Goal: Information Seeking & Learning: Learn about a topic

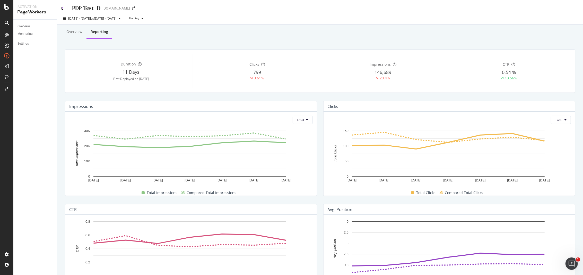
click at [61, 7] on icon at bounding box center [62, 8] width 2 height 4
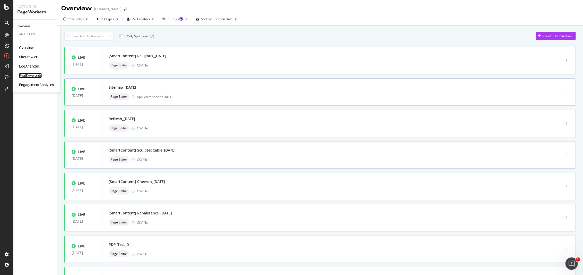
click at [28, 73] on div "RealKeywords" at bounding box center [30, 75] width 23 height 5
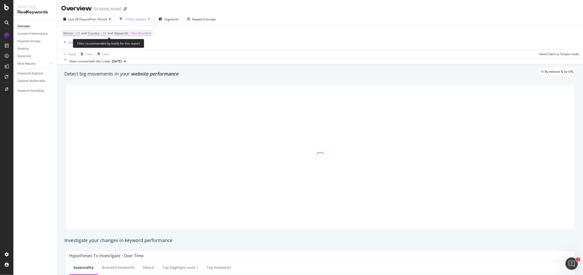
click at [150, 32] on span "Non-Branded" at bounding box center [141, 33] width 19 height 7
click at [140, 42] on div "Non-Branded" at bounding box center [136, 45] width 28 height 8
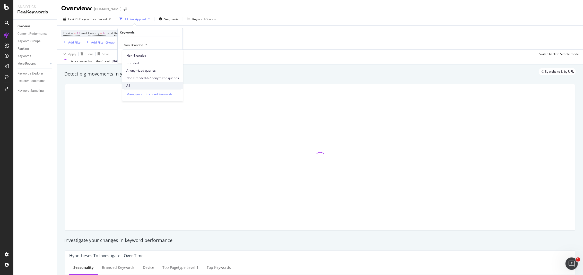
click at [143, 84] on span "All" at bounding box center [152, 85] width 53 height 5
click at [173, 55] on div "Apply" at bounding box center [174, 56] width 8 height 4
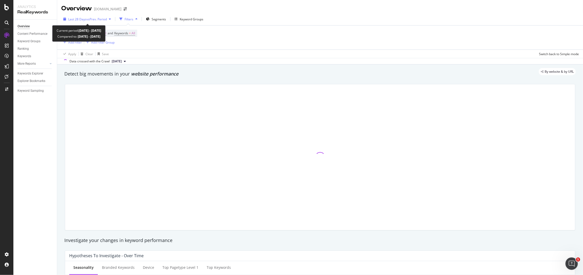
click at [109, 19] on div "button" at bounding box center [110, 19] width 6 height 3
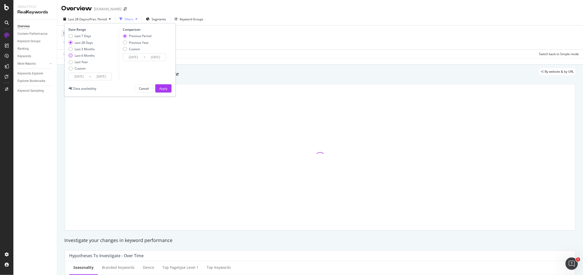
click at [71, 55] on div "Last 6 Months" at bounding box center [70, 56] width 4 height 4
type input "[DATE]"
click at [123, 42] on div "Previous Year" at bounding box center [125, 42] width 4 height 4
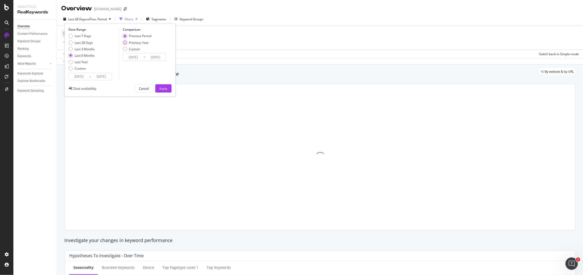
type input "[DATE]"
click at [165, 85] on div "Apply" at bounding box center [163, 88] width 8 height 8
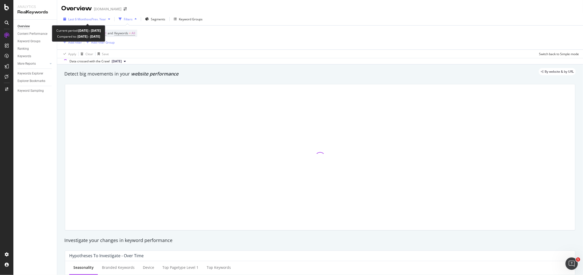
click at [99, 21] on span "vs Prev. Year" at bounding box center [97, 19] width 18 height 4
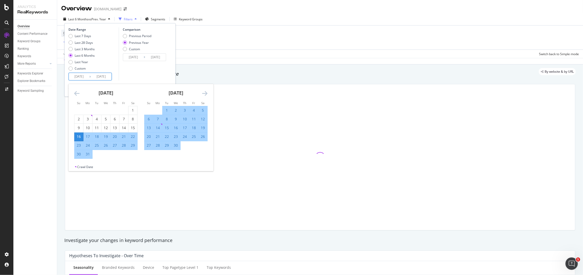
click at [87, 76] on input "[DATE]" at bounding box center [79, 76] width 21 height 7
click at [78, 92] on icon "Move backward to switch to the previous month." at bounding box center [76, 93] width 5 height 6
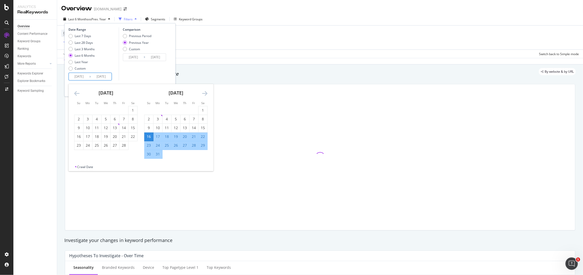
click at [78, 92] on icon "Move backward to switch to the previous month." at bounding box center [76, 93] width 5 height 6
click at [149, 120] on div "5" at bounding box center [148, 119] width 9 height 5
type input "[DATE]"
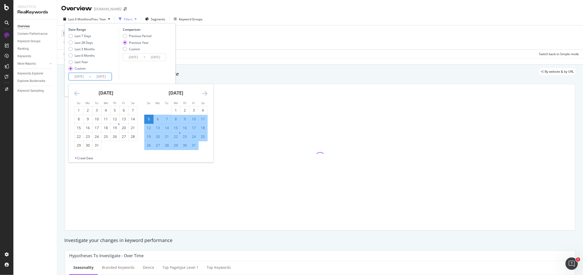
click at [150, 74] on div "Comparison Previous Period Previous Year Custom [DATE] Navigate forward to inte…" at bounding box center [143, 53] width 49 height 53
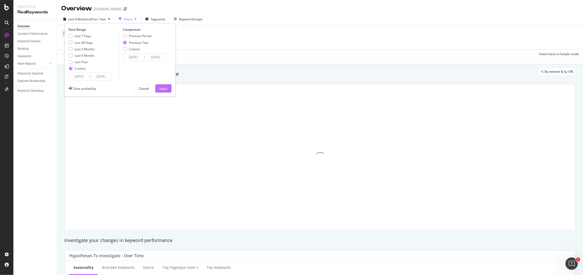
click at [167, 91] on div "Apply" at bounding box center [163, 88] width 8 height 4
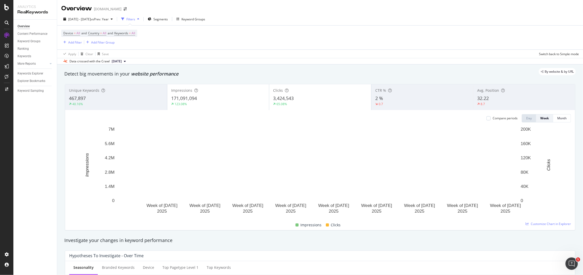
click at [378, 106] on div "CTR % 2 % 0.7" at bounding box center [422, 96] width 102 height 23
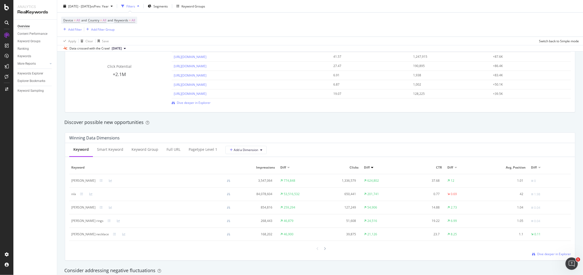
scroll to position [386, 0]
click at [159, 148] on div "Keyword Group" at bounding box center [144, 148] width 35 height 14
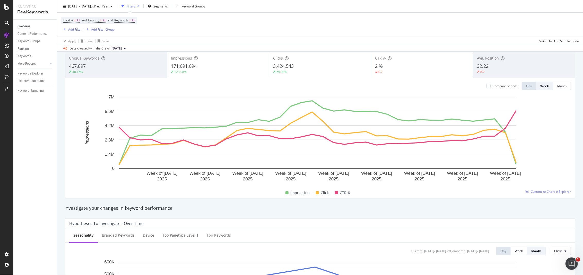
scroll to position [0, 0]
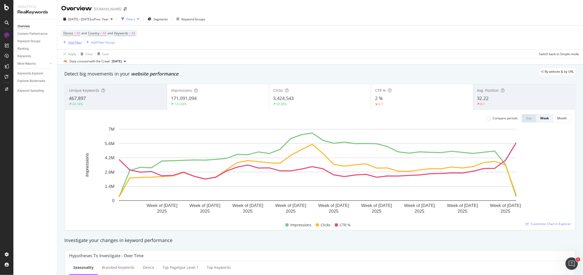
click at [79, 42] on div "Add Filter" at bounding box center [75, 42] width 14 height 4
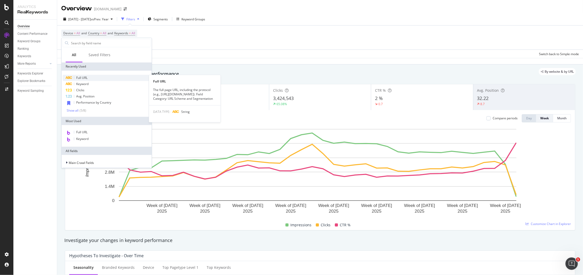
click at [103, 79] on div "Full URL" at bounding box center [107, 78] width 88 height 6
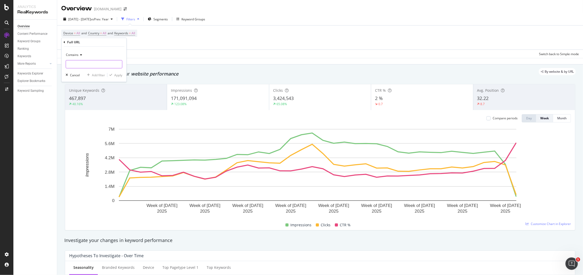
click at [99, 64] on input "text" at bounding box center [94, 64] width 56 height 8
click at [67, 66] on input "vogue-" at bounding box center [90, 64] width 49 height 8
type input "-vogue-"
click at [72, 57] on span "Contains" at bounding box center [72, 55] width 13 height 4
drag, startPoint x: 93, startPoint y: 53, endPoint x: 101, endPoint y: 66, distance: 15.5
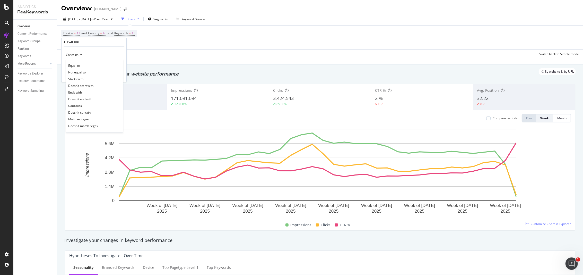
click at [93, 52] on div "Contains" at bounding box center [94, 55] width 57 height 8
click at [119, 74] on div "Apply" at bounding box center [118, 75] width 8 height 4
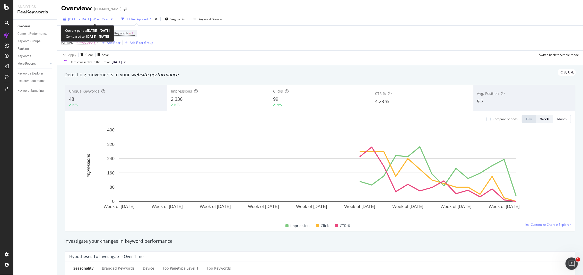
click at [109, 20] on span "vs Prev. Year" at bounding box center [100, 19] width 18 height 4
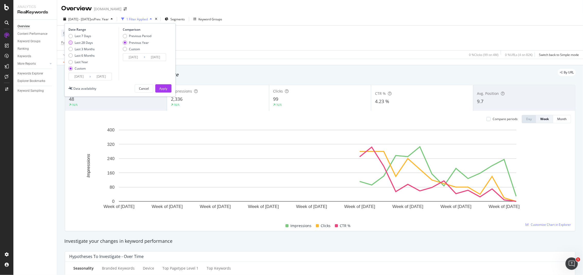
click at [70, 41] on div "Last 28 Days" at bounding box center [70, 42] width 4 height 4
type input "[DATE]"
click at [198, 75] on div "By URL" at bounding box center [317, 72] width 517 height 7
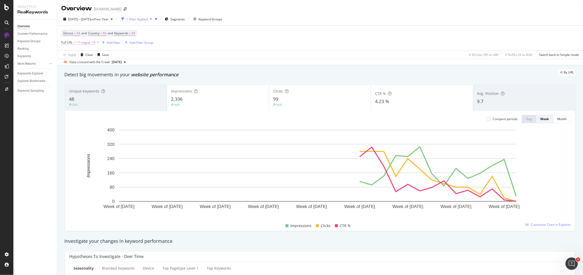
click at [81, 43] on span "^.*-vogue-.*$" at bounding box center [86, 42] width 20 height 7
click at [98, 62] on input "-vogue-" at bounding box center [90, 64] width 49 height 8
type input "-stories-"
click at [112, 77] on div "Apply" at bounding box center [114, 74] width 15 height 5
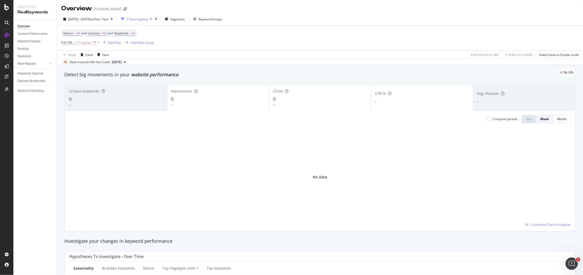
click at [90, 45] on span "^.*-stories-.*$" at bounding box center [86, 42] width 21 height 7
type input "/stories/"
click at [118, 74] on div "Apply" at bounding box center [118, 75] width 8 height 4
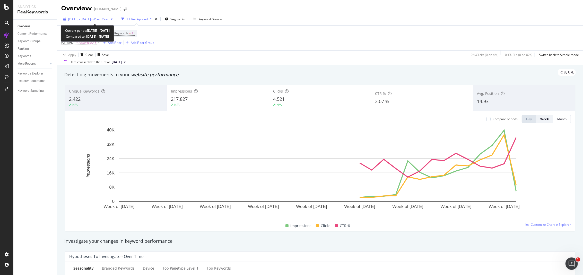
click at [91, 18] on span "[DATE] - [DATE]" at bounding box center [79, 19] width 23 height 4
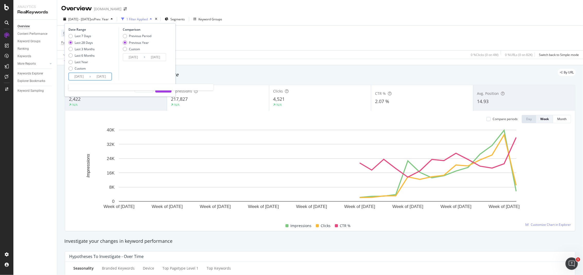
click at [84, 79] on input "[DATE]" at bounding box center [79, 76] width 21 height 7
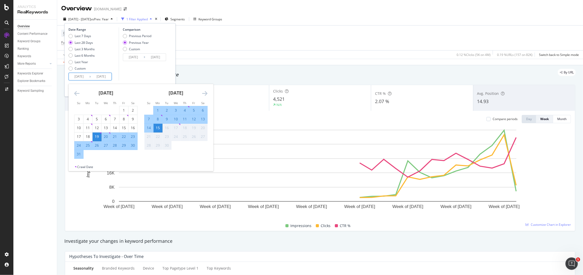
click at [79, 90] on icon "Move backward to switch to the previous month." at bounding box center [76, 93] width 5 height 6
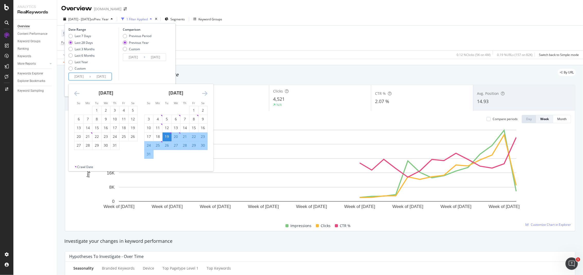
click at [75, 94] on icon "Move backward to switch to the previous month." at bounding box center [76, 93] width 5 height 6
click at [86, 129] on div "16" at bounding box center [87, 127] width 9 height 5
type input "[DATE]"
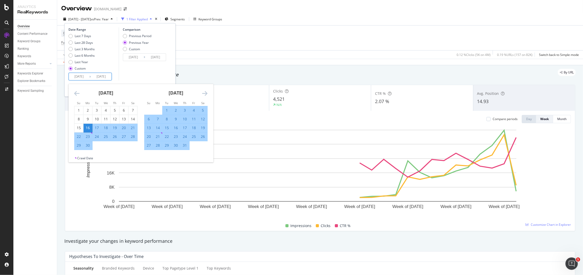
click at [204, 91] on icon "Move forward to switch to the next month." at bounding box center [204, 93] width 5 height 6
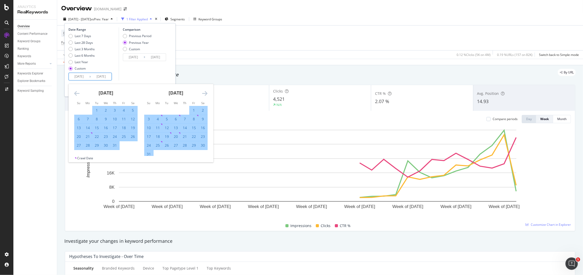
click at [189, 127] on div "14" at bounding box center [184, 127] width 9 height 5
type input "[DATE]"
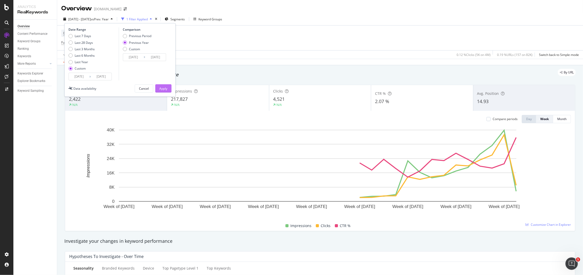
click at [161, 87] on div "Apply" at bounding box center [163, 88] width 8 height 4
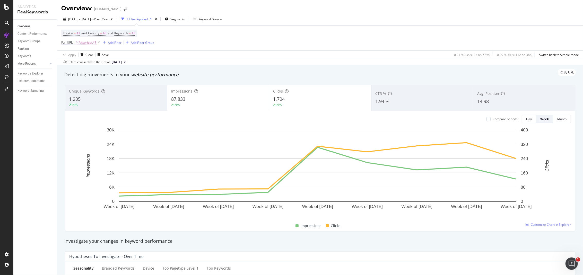
click at [86, 42] on span "^.*/stories/.*$" at bounding box center [86, 42] width 21 height 7
click at [83, 64] on input "/stories/" at bounding box center [90, 64] width 49 height 8
type input "-vogue-"
click at [120, 72] on div "Apply" at bounding box center [114, 74] width 15 height 5
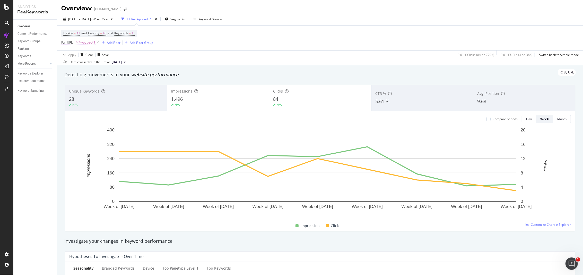
click at [83, 44] on span "^.*-vogue-.*$" at bounding box center [86, 42] width 20 height 7
click at [85, 65] on input "-vogue-" at bounding box center [90, 64] width 49 height 8
type input "/stories/campaigns/"
click at [119, 74] on div "Apply" at bounding box center [118, 75] width 8 height 4
click at [118, 74] on div "By URL" at bounding box center [317, 72] width 517 height 7
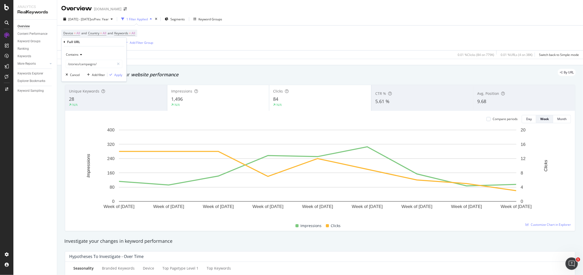
click at [222, 38] on div "Device = All and Country = All and Keywords = All Full URL = ^.*-vogue-.*$ Add …" at bounding box center [320, 37] width 518 height 25
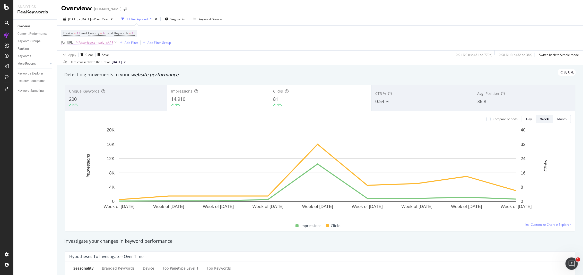
click at [102, 45] on span "^.*/stories/campaigns/.*$" at bounding box center [94, 42] width 37 height 7
click at [83, 63] on input "/stories/campaigns/" at bounding box center [90, 64] width 49 height 8
type input "/campaign"
click at [116, 75] on div "Apply" at bounding box center [118, 75] width 8 height 4
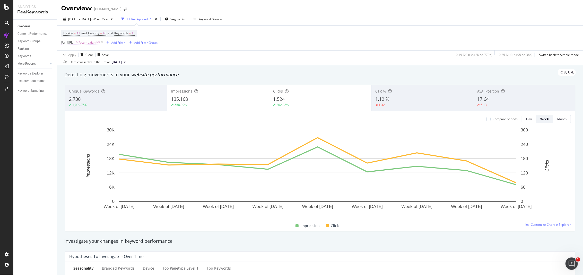
click at [87, 42] on span "^.*/campaign.*$" at bounding box center [88, 42] width 24 height 7
click at [91, 60] on input "/campaign" at bounding box center [90, 64] width 49 height 8
click at [385, 62] on div "Data crossed with the Crawl [DATE]" at bounding box center [320, 62] width 526 height 6
click at [90, 46] on span "^.*/campaign.*$" at bounding box center [88, 42] width 24 height 7
click at [232, 64] on div "Data crossed with the Crawl [DATE]" at bounding box center [320, 62] width 526 height 6
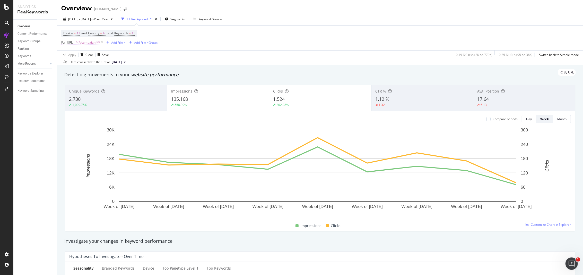
click at [89, 44] on span "^.*/campaign.*$" at bounding box center [88, 42] width 24 height 7
click at [93, 64] on input "/campaign" at bounding box center [90, 64] width 49 height 8
click at [91, 64] on input "/campaign" at bounding box center [90, 64] width 49 height 8
type input "/campaign/womens-sculpted"
click at [121, 75] on div "Apply" at bounding box center [118, 75] width 8 height 4
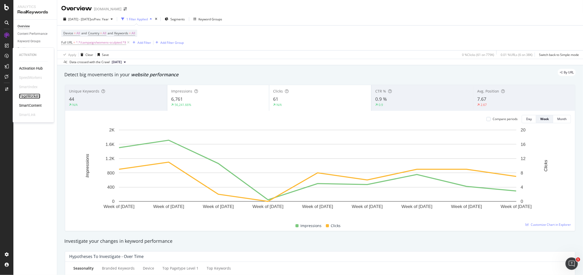
click at [34, 96] on div "PageWorkers" at bounding box center [29, 95] width 21 height 5
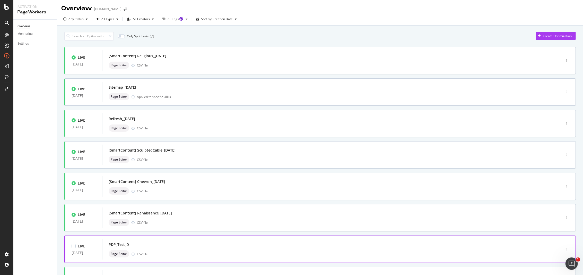
click at [158, 207] on div "PDP_Test_D" at bounding box center [324, 244] width 431 height 7
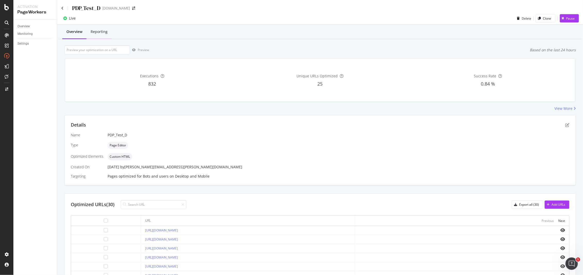
click at [93, 31] on div "Reporting" at bounding box center [99, 31] width 17 height 5
